Goal: Task Accomplishment & Management: Manage account settings

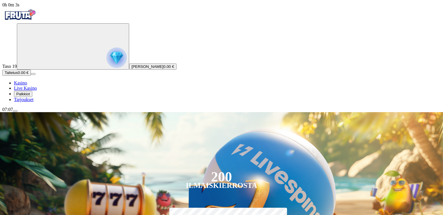
click at [15, 111] on span "menu icon" at bounding box center [15, 111] width 0 height 0
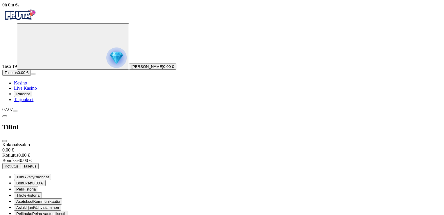
click at [68, 214] on span "Rajoitukset Pelaa vastuullisesti" at bounding box center [42, 219] width 52 height 4
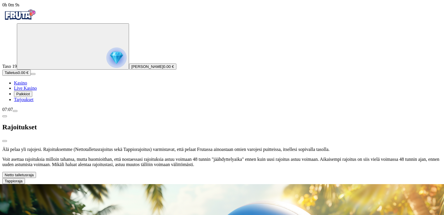
click at [34, 172] on span "chevron-down icon" at bounding box center [34, 174] width 0 height 4
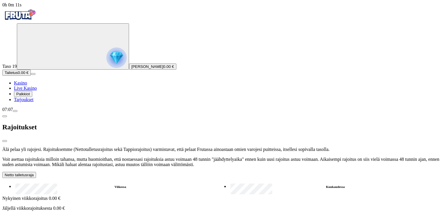
click at [229, 182] on label "Kuukaudessa" at bounding box center [335, 186] width 213 height 8
click at [5, 141] on span "close icon" at bounding box center [5, 141] width 0 height 0
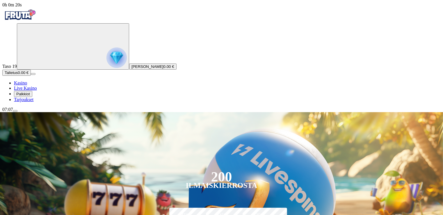
click at [15, 111] on span "menu icon" at bounding box center [15, 111] width 0 height 0
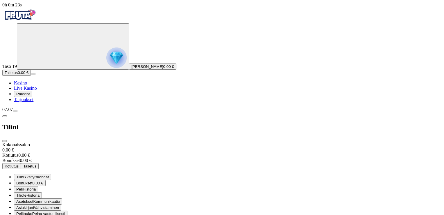
click at [68, 214] on span "Rajoitukset Pelaa vastuullisesti" at bounding box center [42, 219] width 52 height 4
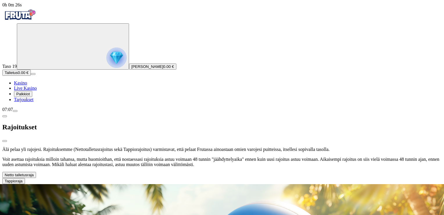
click at [34, 172] on span "chevron-down icon" at bounding box center [34, 174] width 0 height 4
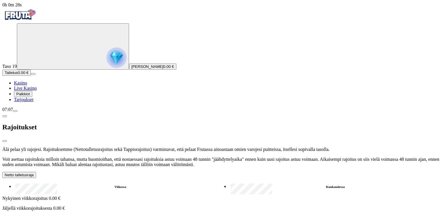
click at [229, 182] on label "Kuukaudessa" at bounding box center [335, 186] width 213 height 8
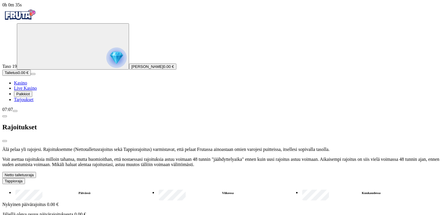
click at [301, 188] on label "Kuukaudessa" at bounding box center [371, 192] width 141 height 8
click at [15, 111] on span "menu icon" at bounding box center [15, 111] width 0 height 0
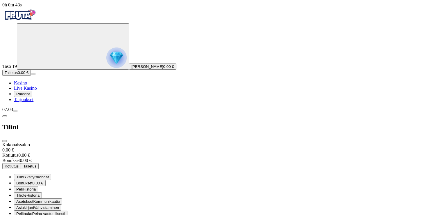
click at [65, 211] on span "Pelaa vastuullisesti" at bounding box center [48, 213] width 33 height 4
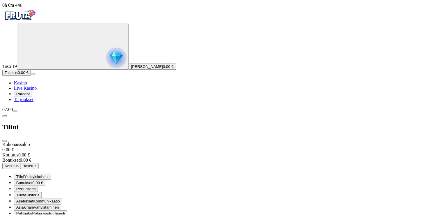
scroll to position [0, 0]
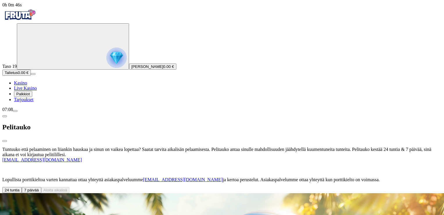
click at [15, 111] on span "menu icon" at bounding box center [15, 111] width 0 height 0
